Goal: Check status: Check status

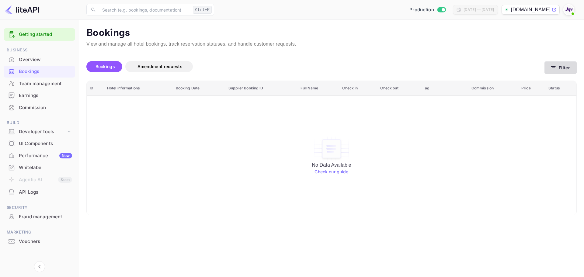
click at [558, 69] on button "Filter" at bounding box center [561, 67] width 32 height 12
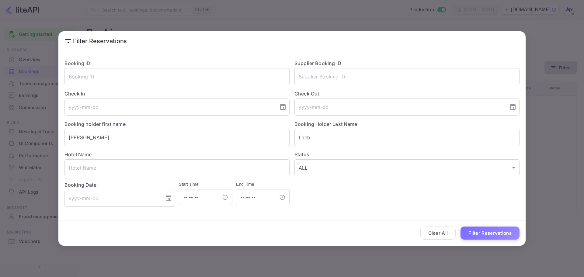
type input "2025-12-12"
type input "2025-12-14"
click at [433, 232] on button "Clear All" at bounding box center [438, 233] width 36 height 13
click at [316, 78] on input "text" at bounding box center [406, 76] width 225 height 17
paste input "6871641"
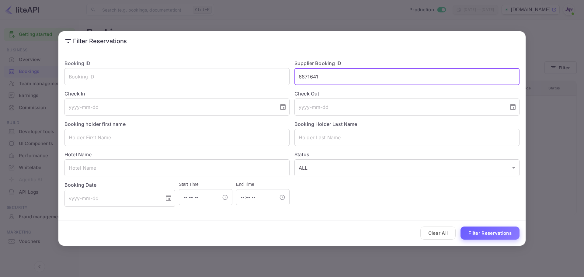
type input "6871641"
click at [479, 230] on button "Filter Reservations" at bounding box center [490, 233] width 59 height 13
click at [498, 234] on button "Filter Reservations" at bounding box center [490, 233] width 59 height 13
click at [489, 238] on button "Filter Reservations" at bounding box center [490, 233] width 59 height 13
click at [494, 231] on button "Filter Reservations" at bounding box center [490, 233] width 59 height 13
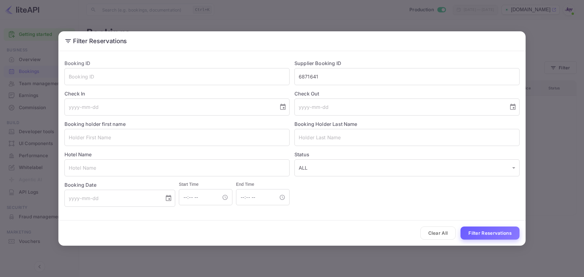
click at [494, 231] on button "Filter Reservations" at bounding box center [490, 233] width 59 height 13
click at [338, 80] on input "6871641" at bounding box center [406, 76] width 225 height 17
click at [500, 236] on button "Filter Reservations" at bounding box center [490, 233] width 59 height 13
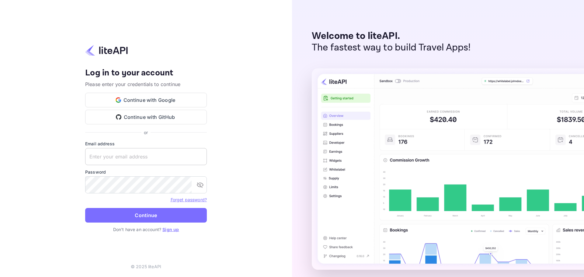
click at [144, 161] on input "text" at bounding box center [146, 156] width 122 height 17
paste input "services@withjoy.com"
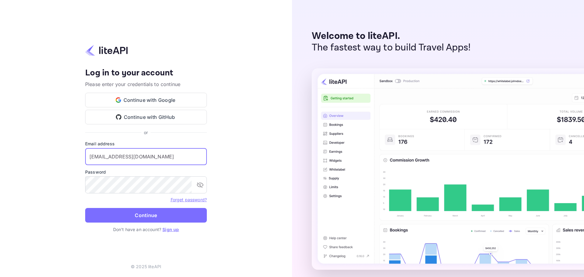
type input "services@withjoy.com"
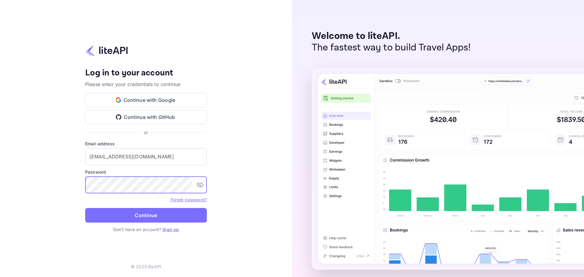
click at [200, 185] on icon "toggle password visibility" at bounding box center [200, 184] width 7 height 7
click at [200, 185] on icon "toggle password visibility" at bounding box center [200, 185] width 7 height 5
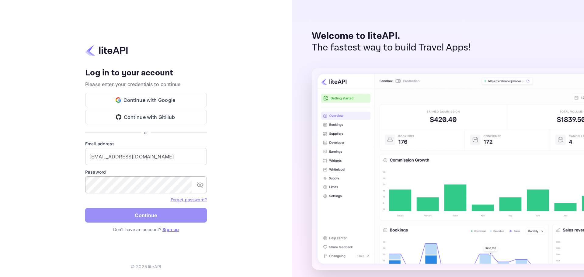
click at [170, 214] on button "Continue" at bounding box center [146, 215] width 122 height 15
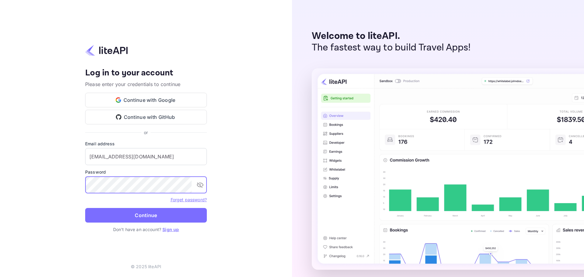
click at [201, 186] on icon "toggle password visibility" at bounding box center [200, 184] width 7 height 7
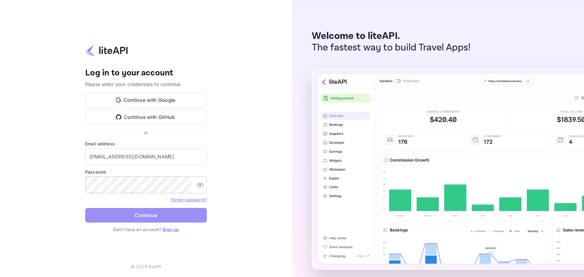
click at [152, 215] on button "Continue" at bounding box center [146, 215] width 122 height 15
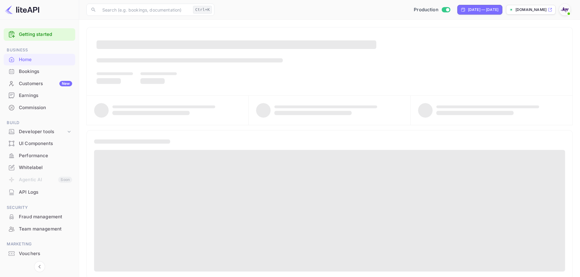
click at [38, 73] on div "Bookings" at bounding box center [45, 71] width 53 height 7
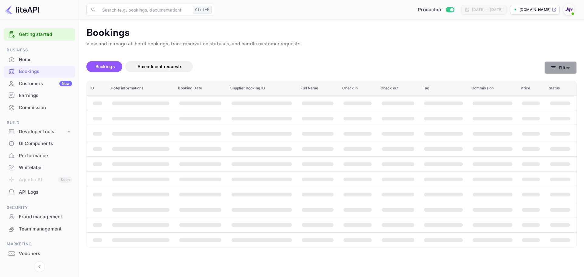
click at [565, 68] on button "Filter" at bounding box center [561, 67] width 32 height 12
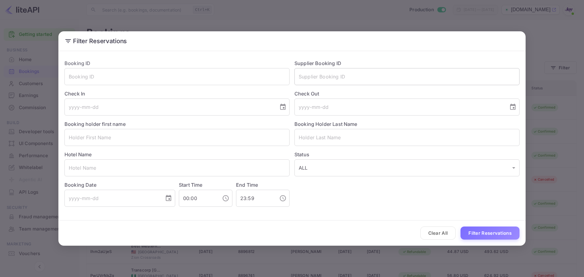
click at [313, 81] on input "text" at bounding box center [406, 76] width 225 height 17
paste input "6871641"
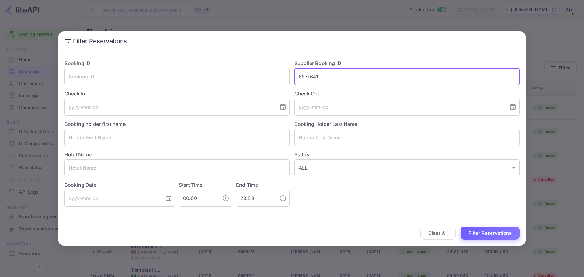
type input "6871641"
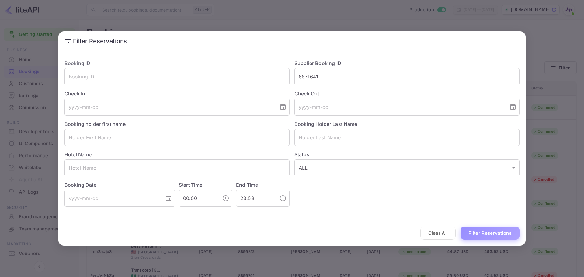
click at [480, 232] on button "Filter Reservations" at bounding box center [490, 233] width 59 height 13
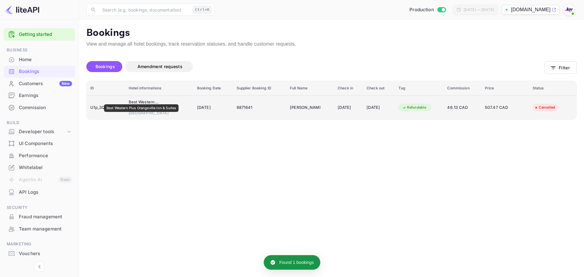
click at [141, 100] on div "Best Western Plus Orangeville Inn & Suites" at bounding box center [144, 102] width 30 height 6
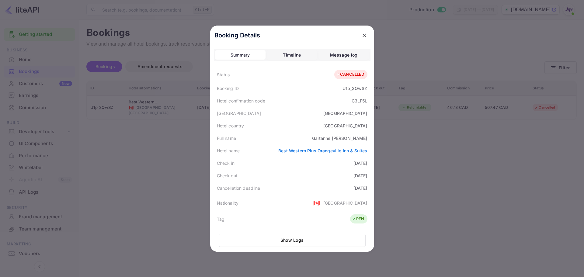
click at [283, 54] on div "Timeline" at bounding box center [292, 54] width 18 height 7
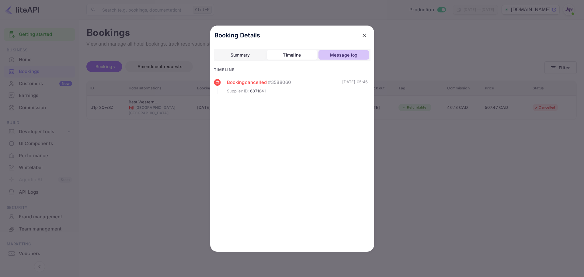
click at [345, 57] on div "Message log" at bounding box center [343, 54] width 27 height 7
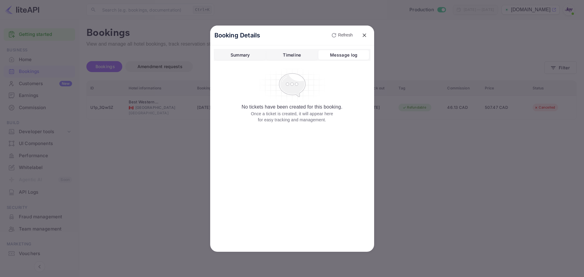
click at [297, 56] on div "Timeline" at bounding box center [292, 54] width 18 height 7
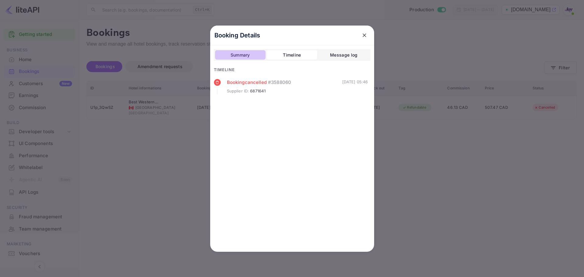
click at [236, 54] on div "Summary" at bounding box center [240, 54] width 19 height 7
